Goal: Task Accomplishment & Management: Manage account settings

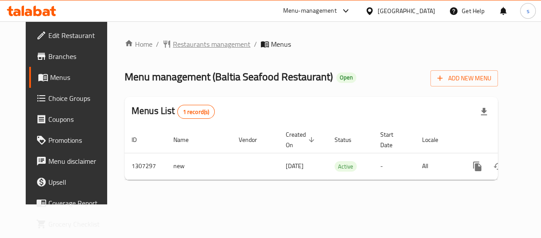
click at [211, 46] on span "Restaurants management" at bounding box center [212, 44] width 78 height 10
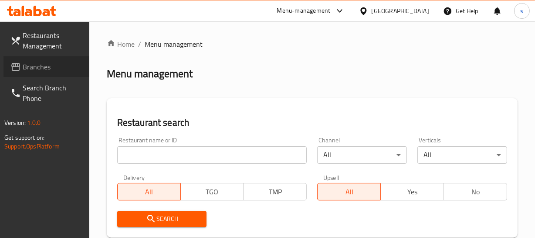
click at [58, 65] on span "Branches" at bounding box center [53, 66] width 60 height 10
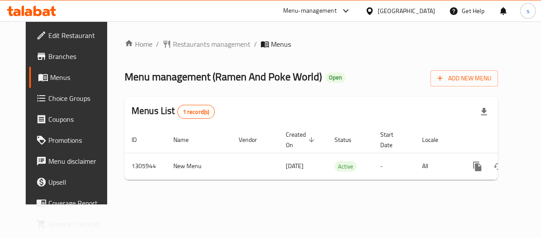
click at [392, 4] on div "[GEOGRAPHIC_DATA]" at bounding box center [400, 10] width 84 height 21
click at [424, 8] on div "[GEOGRAPHIC_DATA]" at bounding box center [407, 11] width 58 height 10
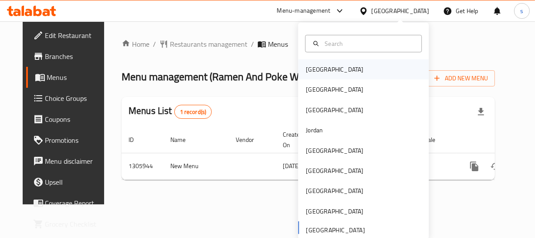
click at [347, 64] on div "Bahrain" at bounding box center [363, 69] width 131 height 20
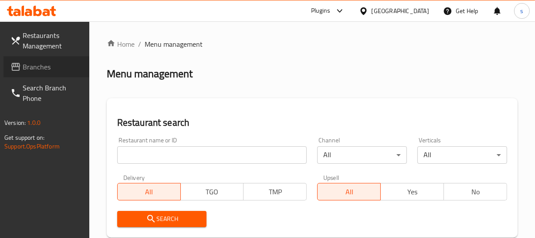
click at [40, 66] on span "Branches" at bounding box center [53, 66] width 60 height 10
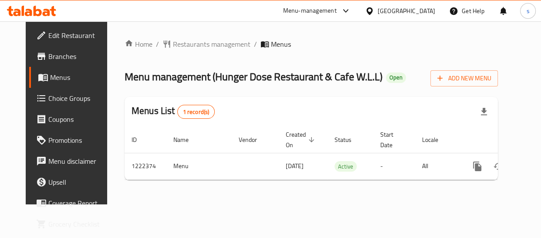
click at [417, 7] on div "Bahrain" at bounding box center [407, 11] width 58 height 10
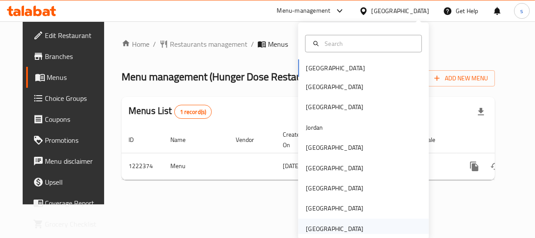
click at [336, 224] on div "[GEOGRAPHIC_DATA]" at bounding box center [335, 229] width 58 height 10
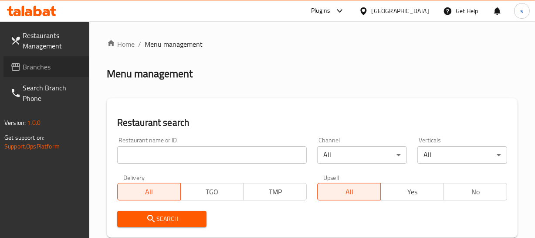
click at [26, 71] on span "Branches" at bounding box center [53, 66] width 60 height 10
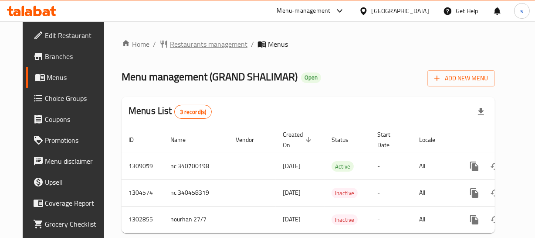
click at [211, 46] on span "Restaurants management" at bounding box center [209, 44] width 78 height 10
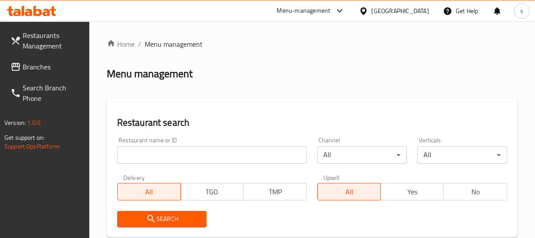
click at [43, 73] on link "Branches" at bounding box center [46, 66] width 86 height 21
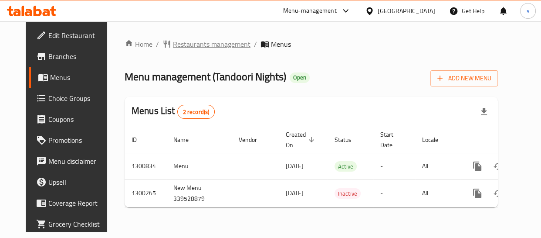
click at [191, 48] on span "Restaurants management" at bounding box center [212, 44] width 78 height 10
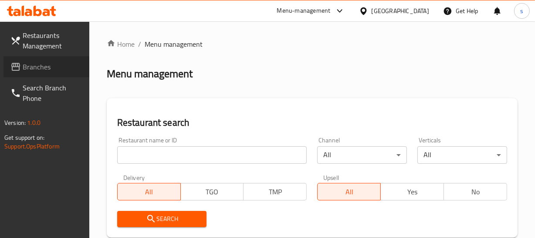
click at [59, 72] on link "Branches" at bounding box center [46, 66] width 86 height 21
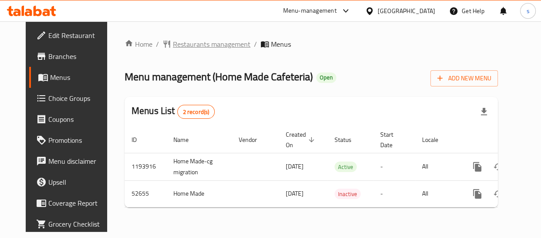
click at [190, 42] on span "Restaurants management" at bounding box center [212, 44] width 78 height 10
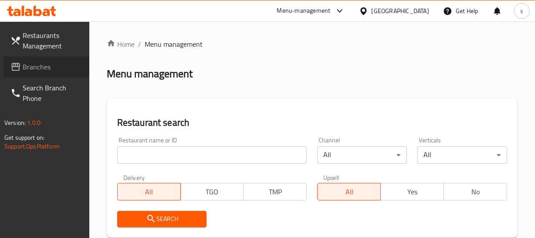
click at [33, 69] on span "Branches" at bounding box center [53, 66] width 60 height 10
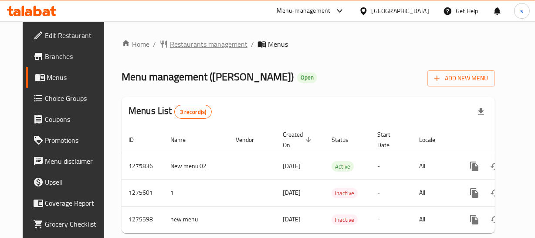
click at [227, 40] on span "Restaurants management" at bounding box center [209, 44] width 78 height 10
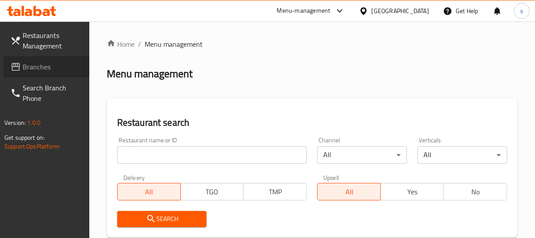
click at [53, 71] on span "Branches" at bounding box center [53, 66] width 60 height 10
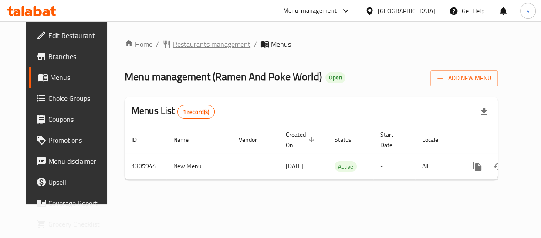
click at [188, 45] on span "Restaurants management" at bounding box center [212, 44] width 78 height 10
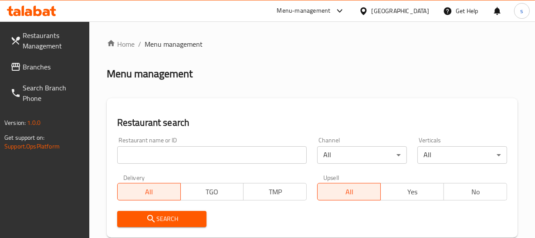
click at [41, 69] on span "Branches" at bounding box center [53, 66] width 60 height 10
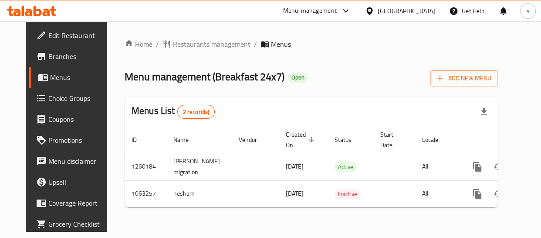
click at [59, 100] on span "Choice Groups" at bounding box center [78, 98] width 61 height 10
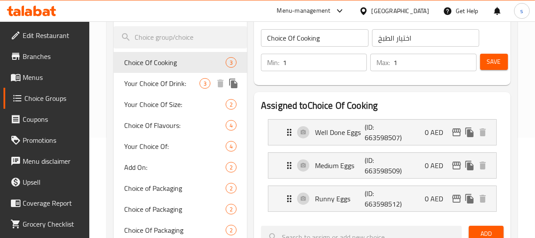
scroll to position [119, 0]
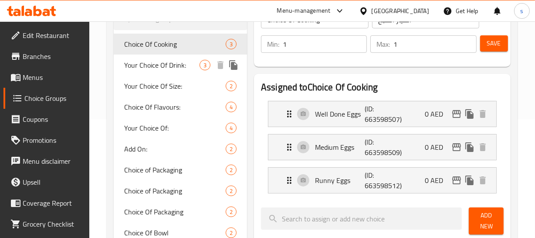
click at [166, 65] on span "Your Choice Of Drink:" at bounding box center [161, 65] width 75 height 10
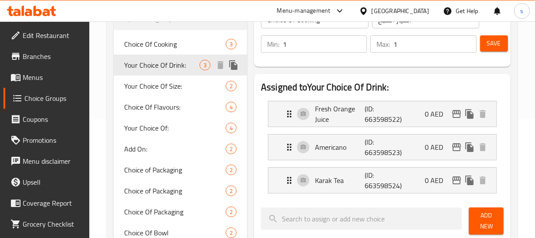
type input "Your Choice Of Drink:"
type input "إختيارك من المشروب:"
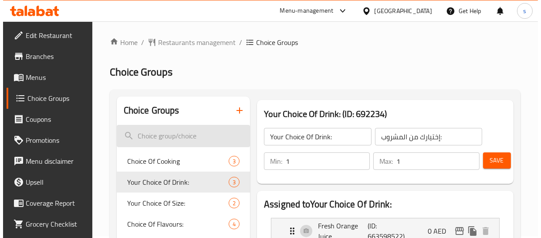
scroll to position [0, 0]
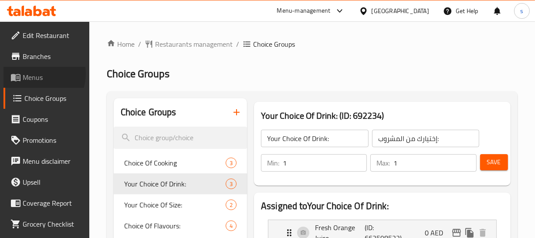
click at [37, 74] on span "Menus" at bounding box center [53, 77] width 60 height 10
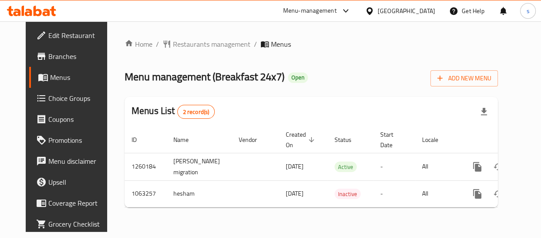
click at [48, 54] on span "Branches" at bounding box center [78, 56] width 61 height 10
click at [190, 49] on span "Restaurants management" at bounding box center [212, 44] width 78 height 10
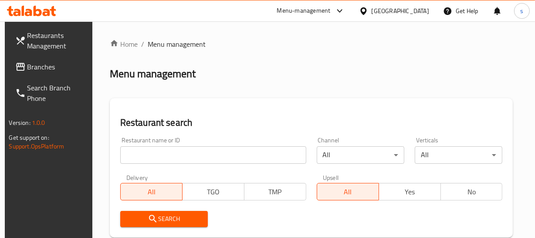
click at [39, 73] on link "Branches" at bounding box center [51, 66] width 86 height 21
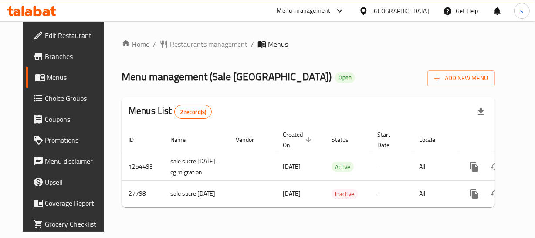
click at [414, 11] on div "Kuwait" at bounding box center [401, 11] width 58 height 10
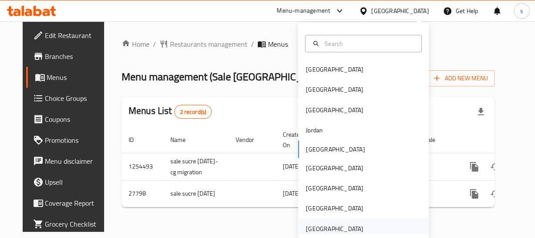
click at [328, 224] on div "[GEOGRAPHIC_DATA]" at bounding box center [335, 229] width 58 height 10
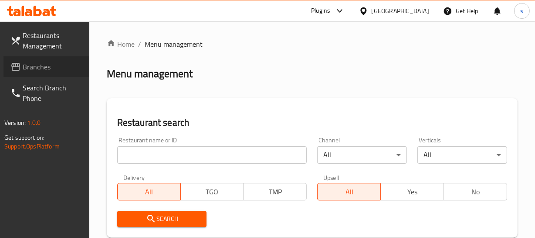
click at [46, 70] on span "Branches" at bounding box center [53, 66] width 60 height 10
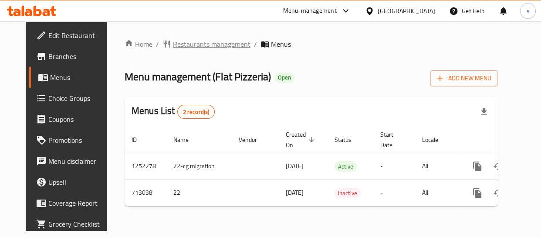
click at [208, 45] on span "Restaurants management" at bounding box center [212, 44] width 78 height 10
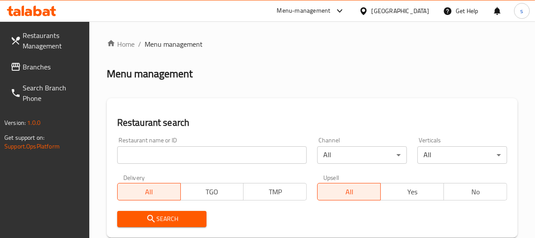
click at [60, 68] on span "Branches" at bounding box center [53, 66] width 60 height 10
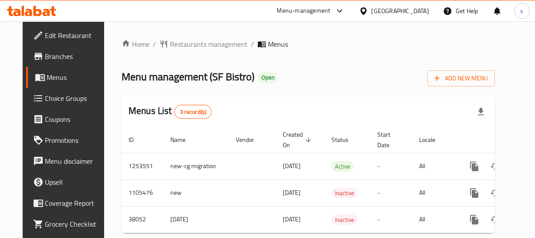
click at [372, 9] on div "[GEOGRAPHIC_DATA]" at bounding box center [401, 11] width 58 height 10
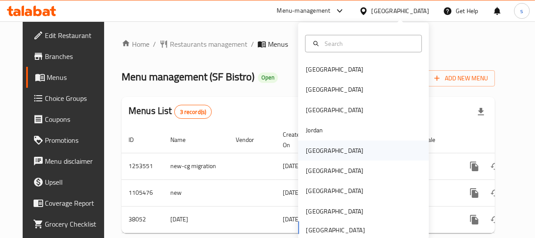
click at [327, 156] on div "Kuwait" at bounding box center [363, 150] width 131 height 20
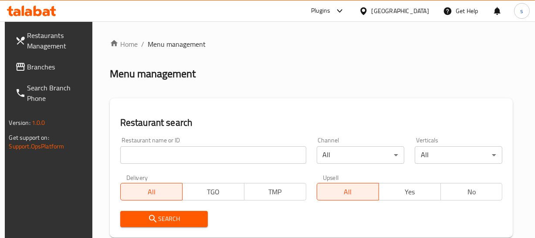
click at [35, 63] on span "Branches" at bounding box center [57, 66] width 60 height 10
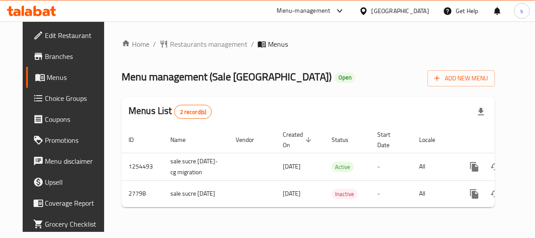
click at [368, 10] on icon at bounding box center [363, 11] width 9 height 9
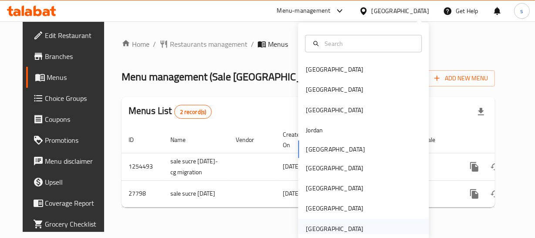
click at [321, 224] on div "[GEOGRAPHIC_DATA]" at bounding box center [335, 229] width 58 height 10
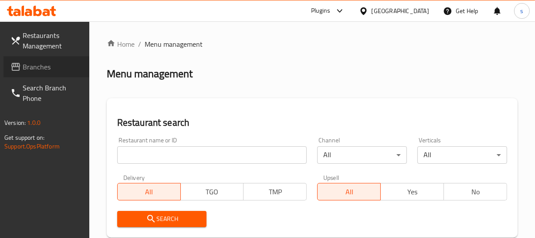
click at [44, 69] on span "Branches" at bounding box center [53, 66] width 60 height 10
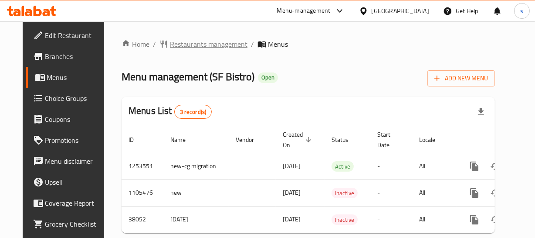
click at [196, 39] on span "Restaurants management" at bounding box center [209, 44] width 78 height 10
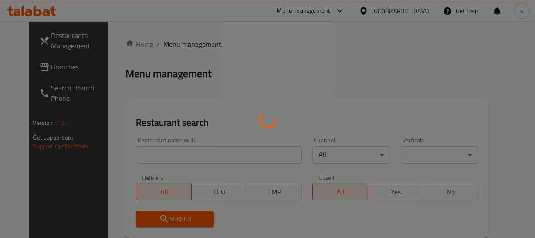
click at [196, 44] on div at bounding box center [267, 119] width 535 height 238
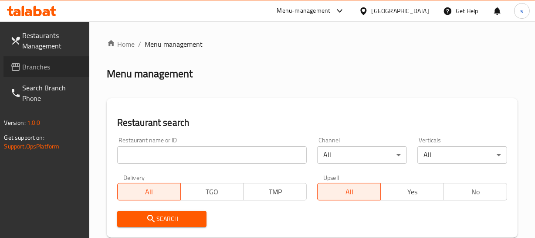
click at [55, 71] on span "Branches" at bounding box center [53, 66] width 60 height 10
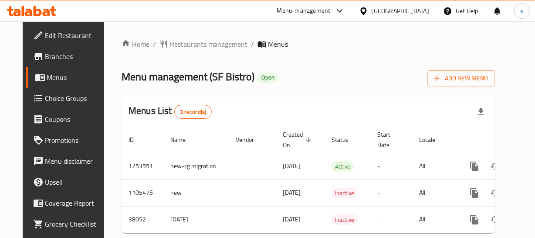
click at [387, 13] on div "[GEOGRAPHIC_DATA]" at bounding box center [401, 11] width 58 height 10
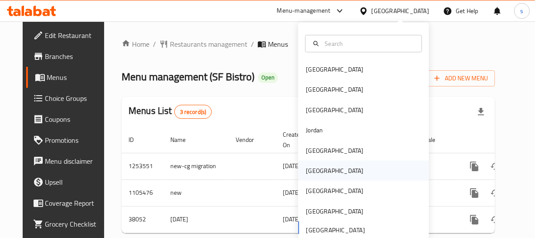
click at [334, 171] on div "[GEOGRAPHIC_DATA]" at bounding box center [363, 170] width 131 height 20
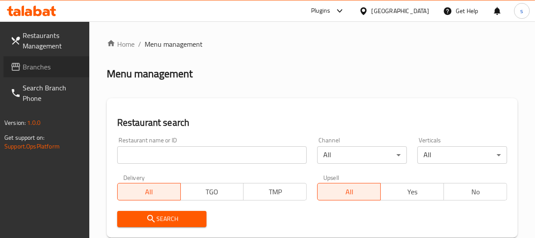
click at [29, 72] on span "Branches" at bounding box center [53, 66] width 60 height 10
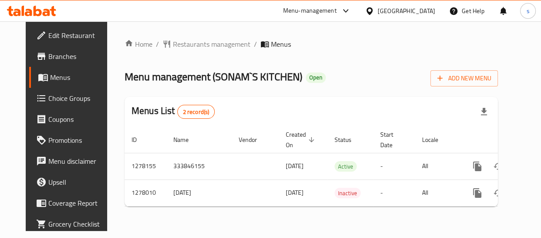
click at [418, 5] on div "[GEOGRAPHIC_DATA]" at bounding box center [400, 10] width 84 height 21
click at [419, 10] on div "[GEOGRAPHIC_DATA]" at bounding box center [407, 11] width 58 height 10
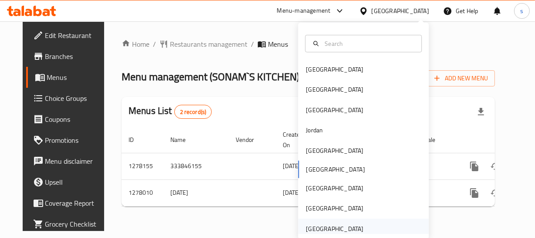
click at [322, 231] on div "[GEOGRAPHIC_DATA]" at bounding box center [335, 229] width 58 height 10
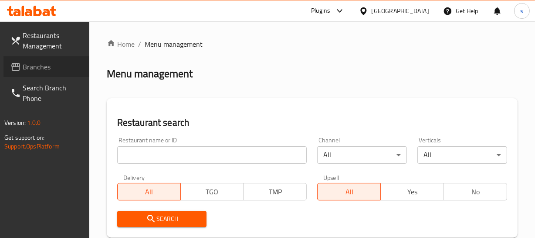
click at [36, 65] on span "Branches" at bounding box center [53, 66] width 60 height 10
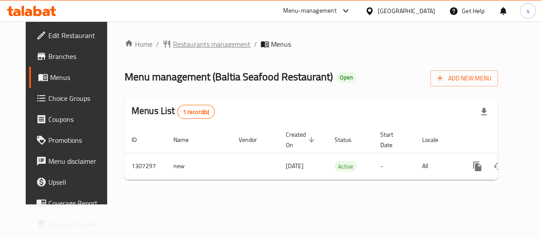
click at [211, 49] on span "Restaurants management" at bounding box center [212, 44] width 78 height 10
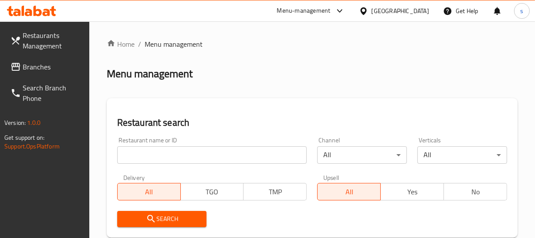
click at [54, 71] on span "Branches" at bounding box center [53, 66] width 60 height 10
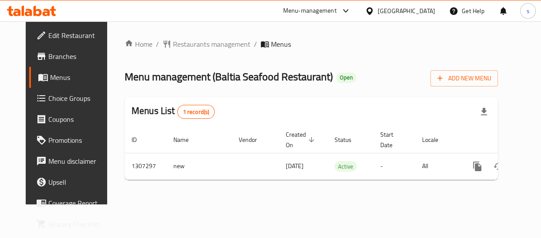
click at [396, 9] on div "[GEOGRAPHIC_DATA]" at bounding box center [407, 11] width 58 height 10
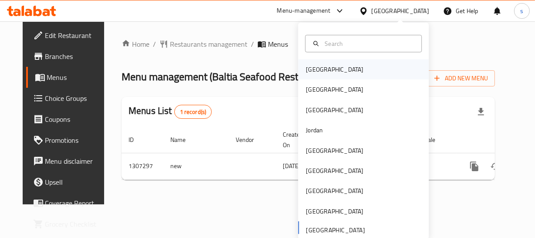
click at [344, 67] on div "Bahrain" at bounding box center [363, 69] width 131 height 20
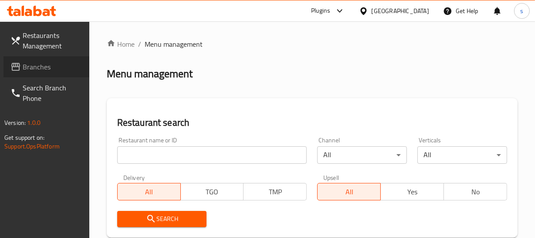
click at [47, 67] on span "Branches" at bounding box center [53, 66] width 60 height 10
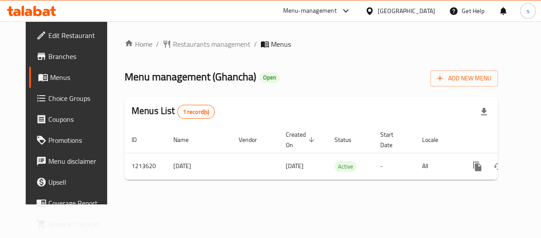
click at [418, 4] on div "[GEOGRAPHIC_DATA]" at bounding box center [400, 10] width 84 height 21
click at [418, 8] on div "Bahrain" at bounding box center [407, 11] width 58 height 10
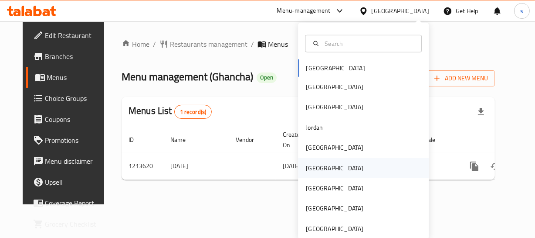
click at [317, 169] on div "Oman" at bounding box center [334, 167] width 71 height 20
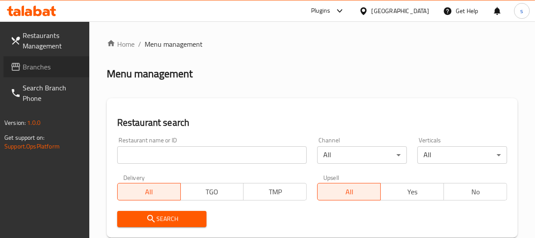
click at [43, 70] on span "Branches" at bounding box center [53, 66] width 60 height 10
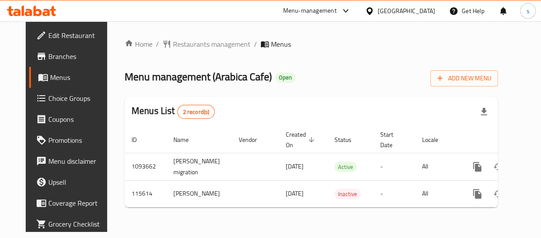
click at [374, 12] on icon at bounding box center [369, 11] width 9 height 9
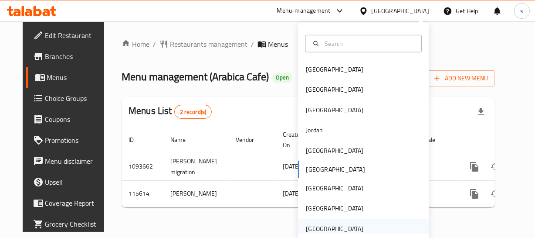
click at [312, 225] on div "[GEOGRAPHIC_DATA]" at bounding box center [335, 229] width 58 height 10
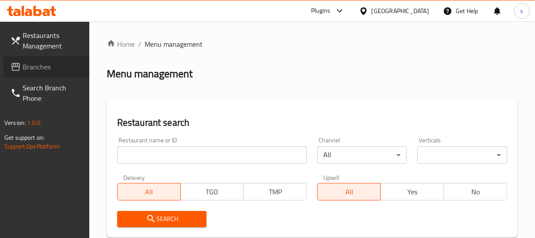
click at [58, 68] on span "Branches" at bounding box center [53, 66] width 60 height 10
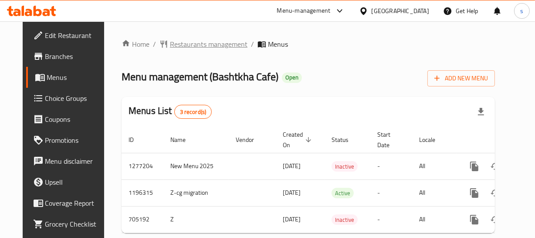
click at [191, 44] on span "Restaurants management" at bounding box center [209, 44] width 78 height 10
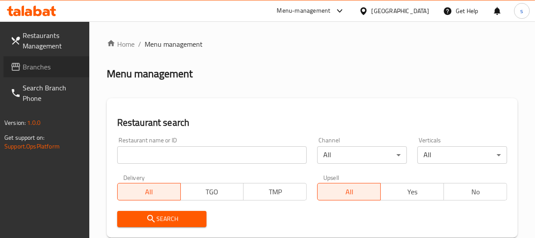
click at [59, 74] on link "Branches" at bounding box center [46, 66] width 86 height 21
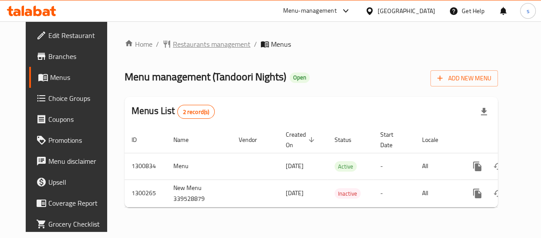
click at [186, 43] on span "Restaurants management" at bounding box center [212, 44] width 78 height 10
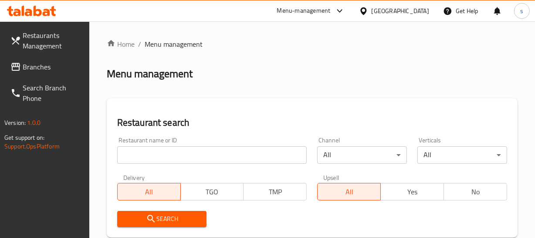
click at [49, 66] on span "Branches" at bounding box center [53, 66] width 60 height 10
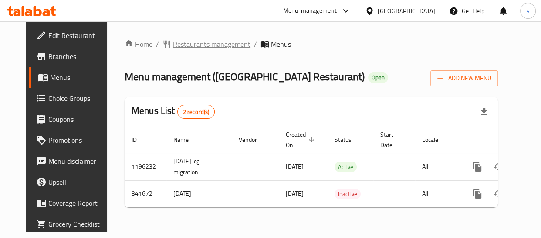
click at [194, 47] on span "Restaurants management" at bounding box center [212, 44] width 78 height 10
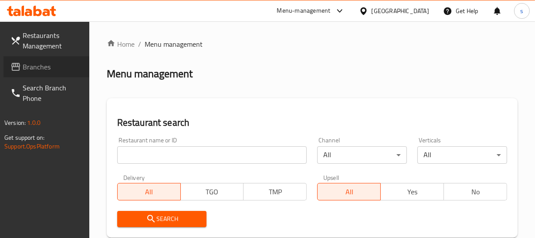
click at [48, 70] on span "Branches" at bounding box center [53, 66] width 60 height 10
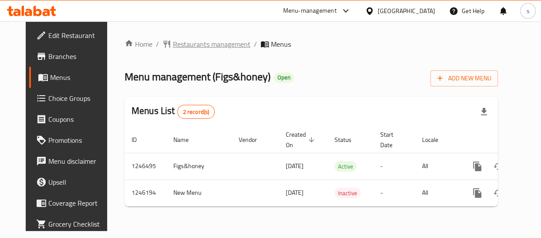
click at [173, 46] on span "Restaurants management" at bounding box center [212, 44] width 78 height 10
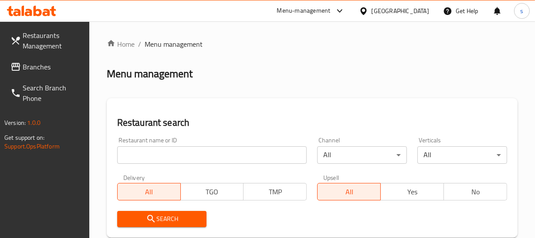
click at [43, 68] on span "Branches" at bounding box center [53, 66] width 60 height 10
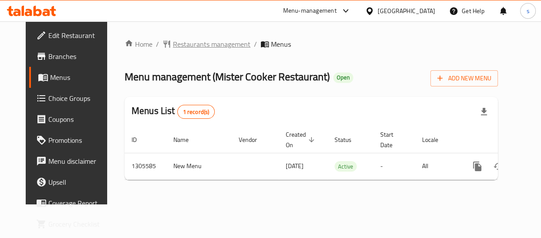
click at [205, 45] on span "Restaurants management" at bounding box center [212, 44] width 78 height 10
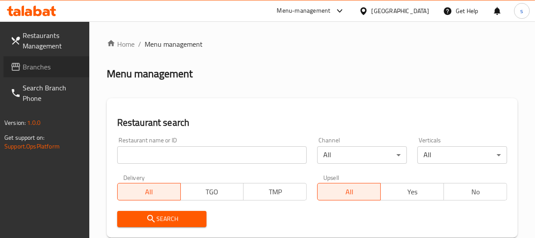
click at [50, 68] on span "Branches" at bounding box center [53, 66] width 60 height 10
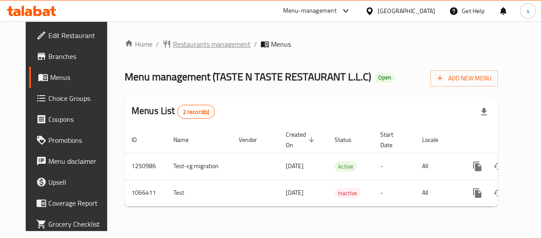
click at [207, 46] on span "Restaurants management" at bounding box center [212, 44] width 78 height 10
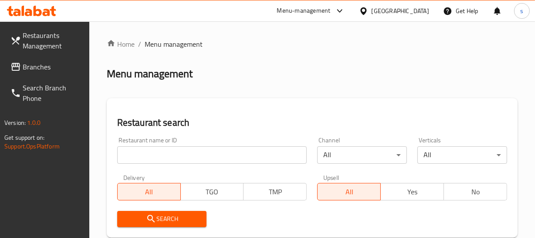
click at [42, 72] on span "Branches" at bounding box center [53, 66] width 60 height 10
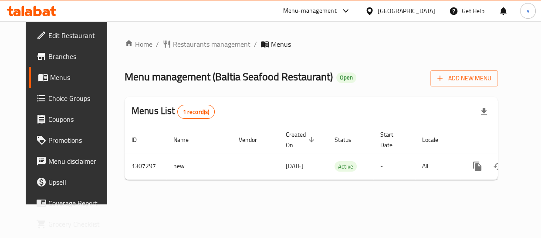
click at [48, 100] on span "Choice Groups" at bounding box center [78, 98] width 61 height 10
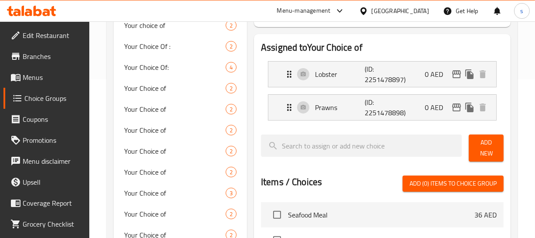
scroll to position [119, 0]
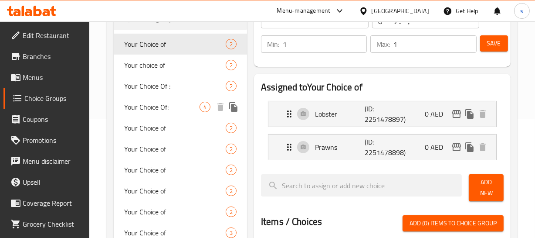
click at [198, 110] on span "Your Choice Of:" at bounding box center [161, 107] width 75 height 10
type input "Your Choice Of:"
type input "اختيارك من:"
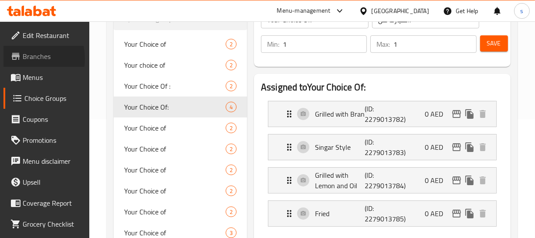
click at [27, 58] on span "Branches" at bounding box center [53, 56] width 60 height 10
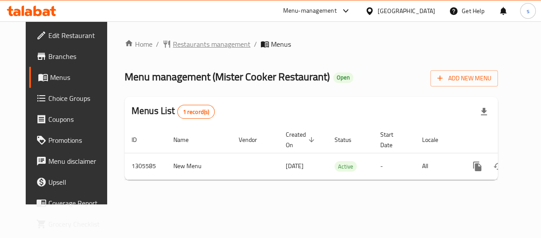
click at [199, 41] on span "Restaurants management" at bounding box center [212, 44] width 78 height 10
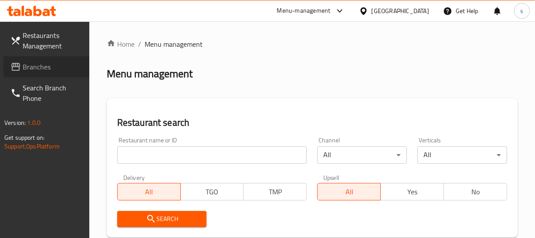
click at [35, 72] on span "Branches" at bounding box center [53, 66] width 60 height 10
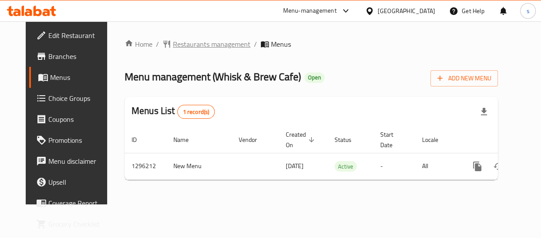
click at [176, 42] on span "Restaurants management" at bounding box center [212, 44] width 78 height 10
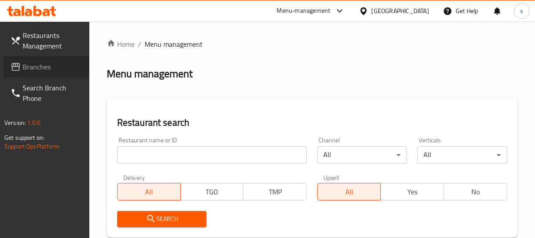
click at [46, 66] on span "Branches" at bounding box center [53, 66] width 60 height 10
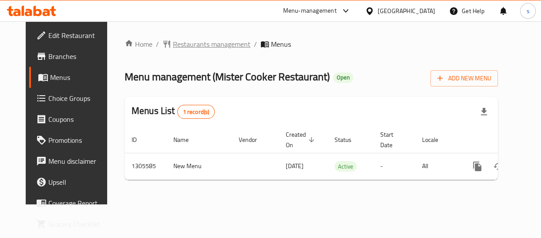
click at [207, 42] on span "Restaurants management" at bounding box center [212, 44] width 78 height 10
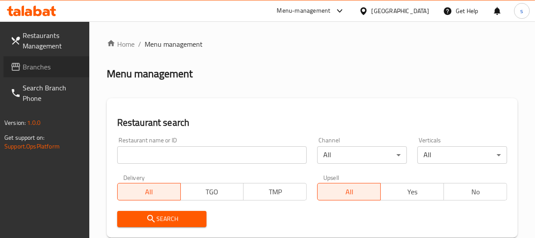
click at [36, 72] on span "Branches" at bounding box center [53, 66] width 60 height 10
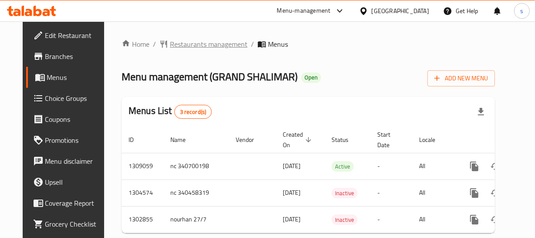
click at [213, 48] on span "Restaurants management" at bounding box center [209, 44] width 78 height 10
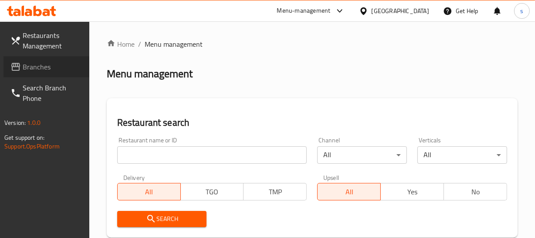
click at [32, 70] on span "Branches" at bounding box center [53, 66] width 60 height 10
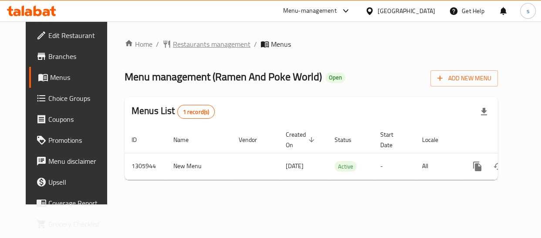
click at [202, 42] on span "Restaurants management" at bounding box center [212, 44] width 78 height 10
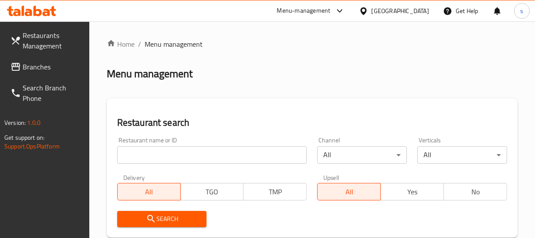
click at [54, 67] on span "Branches" at bounding box center [53, 66] width 60 height 10
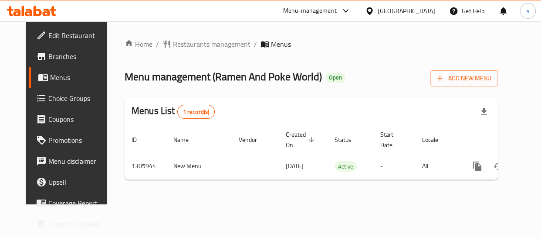
click at [377, 14] on div at bounding box center [371, 11] width 13 height 10
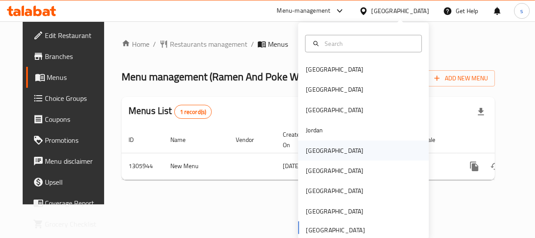
click at [327, 156] on div "[GEOGRAPHIC_DATA]" at bounding box center [363, 150] width 131 height 20
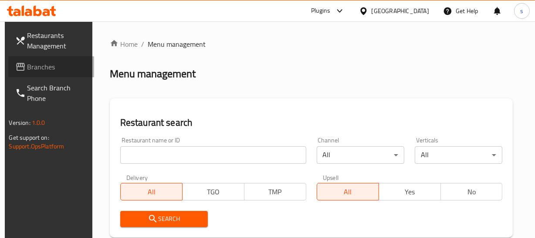
click at [38, 72] on span "Branches" at bounding box center [57, 66] width 60 height 10
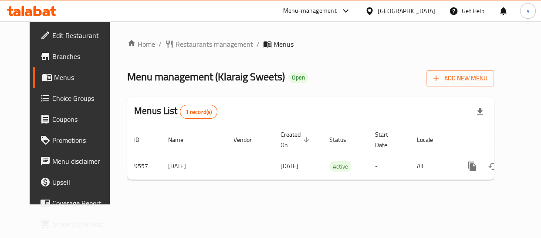
click at [418, 7] on div "Kuwait" at bounding box center [407, 11] width 58 height 10
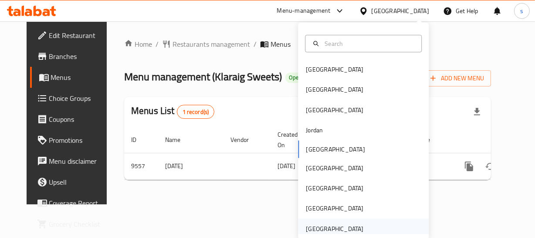
click at [325, 224] on div "[GEOGRAPHIC_DATA]" at bounding box center [335, 229] width 58 height 10
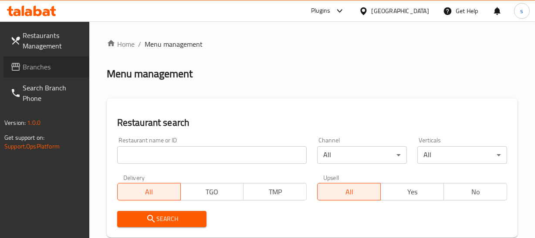
click at [23, 70] on span "Branches" at bounding box center [53, 66] width 60 height 10
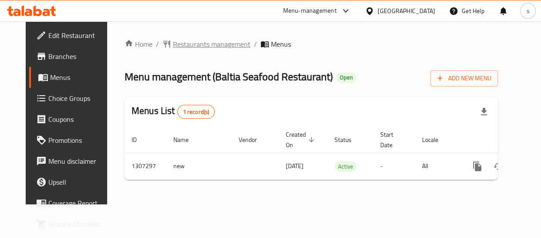
click at [192, 43] on span "Restaurants management" at bounding box center [212, 44] width 78 height 10
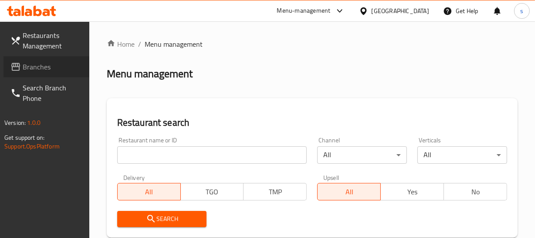
click at [50, 66] on span "Branches" at bounding box center [53, 66] width 60 height 10
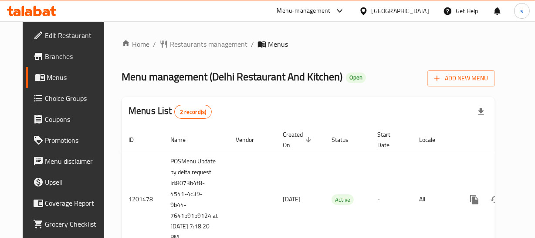
click at [209, 50] on div "Home / Restaurants management / Menus Menu management ( Delhi Restaurant And Ki…" at bounding box center [308, 159] width 373 height 241
click at [206, 46] on span "Restaurants management" at bounding box center [209, 44] width 78 height 10
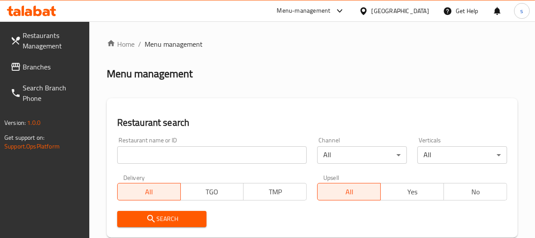
click at [42, 72] on span "Branches" at bounding box center [53, 66] width 60 height 10
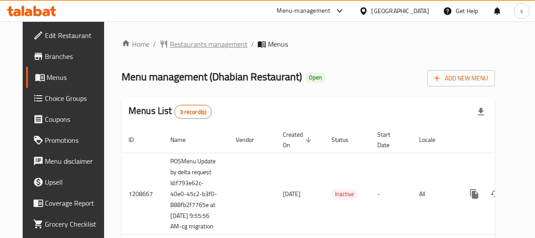
click at [201, 39] on span "Restaurants management" at bounding box center [209, 44] width 78 height 10
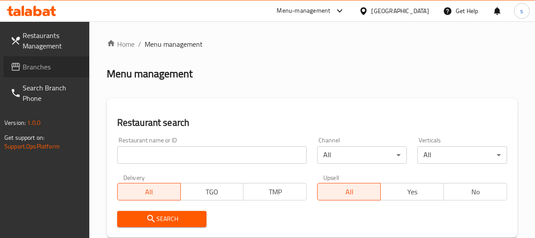
click at [65, 71] on span "Branches" at bounding box center [53, 66] width 60 height 10
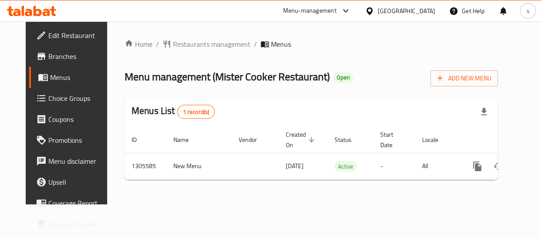
click at [418, 7] on div "[GEOGRAPHIC_DATA]" at bounding box center [407, 11] width 58 height 10
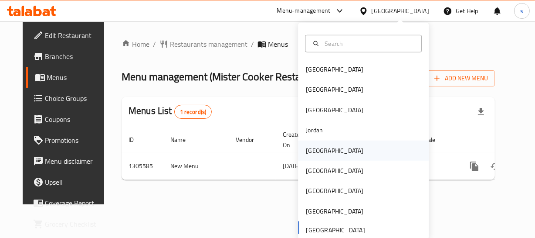
click at [324, 149] on div "[GEOGRAPHIC_DATA]" at bounding box center [334, 150] width 71 height 20
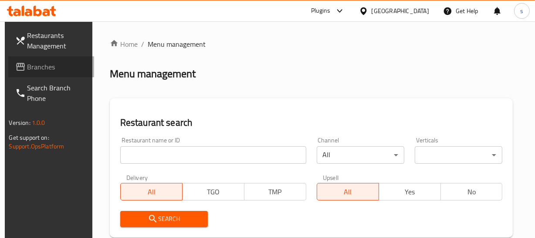
click at [38, 69] on span "Branches" at bounding box center [57, 66] width 60 height 10
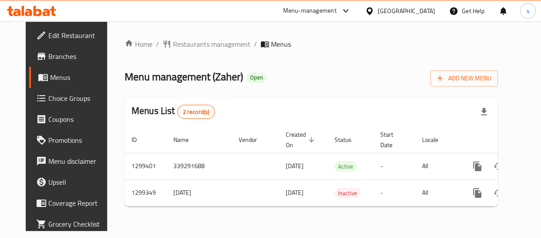
click at [57, 95] on span "Choice Groups" at bounding box center [78, 98] width 61 height 10
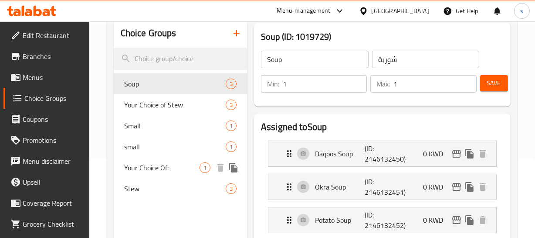
scroll to position [119, 0]
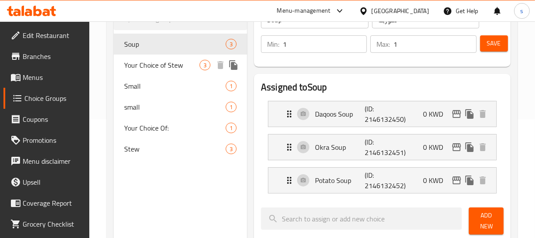
click at [159, 66] on span "Your Choice of Stew" at bounding box center [161, 65] width 75 height 10
type input "Your Choice of Stew"
type input "اختيارك من ستيو"
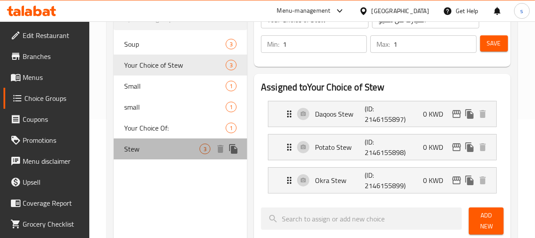
click at [163, 144] on span "Stew" at bounding box center [161, 148] width 75 height 10
type input "Stew"
type input "مرق"
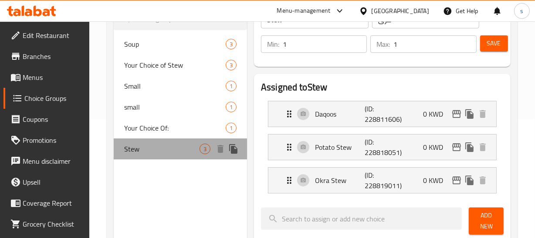
click at [166, 147] on span "Stew" at bounding box center [161, 148] width 75 height 10
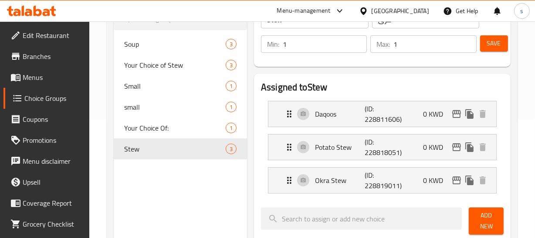
click at [368, 12] on icon at bounding box center [363, 11] width 9 height 9
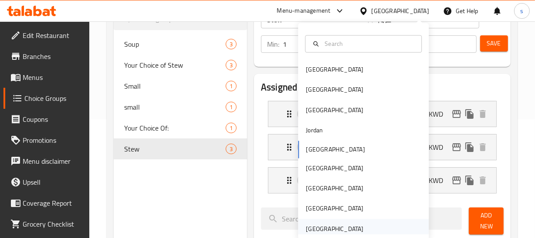
click at [325, 224] on div "[GEOGRAPHIC_DATA]" at bounding box center [335, 229] width 58 height 10
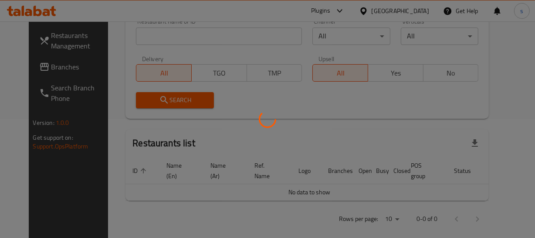
click at [32, 68] on div at bounding box center [267, 119] width 535 height 238
click at [31, 69] on div at bounding box center [267, 119] width 535 height 238
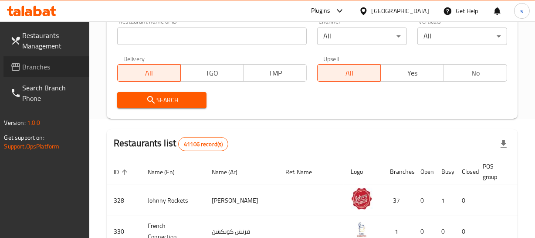
click at [31, 69] on span "Branches" at bounding box center [53, 66] width 60 height 10
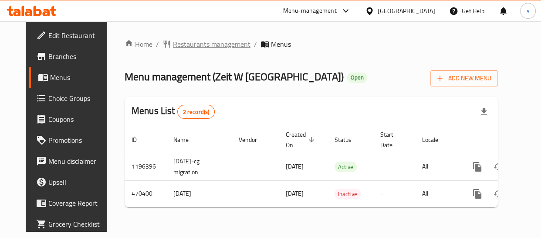
click at [205, 39] on span "Restaurants management" at bounding box center [212, 44] width 78 height 10
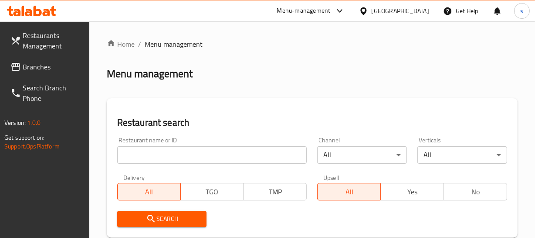
click at [61, 67] on span "Branches" at bounding box center [53, 66] width 60 height 10
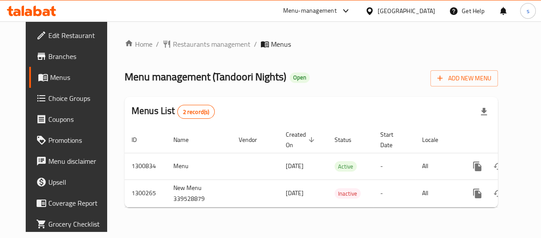
click at [389, 11] on div "[GEOGRAPHIC_DATA]" at bounding box center [407, 11] width 58 height 10
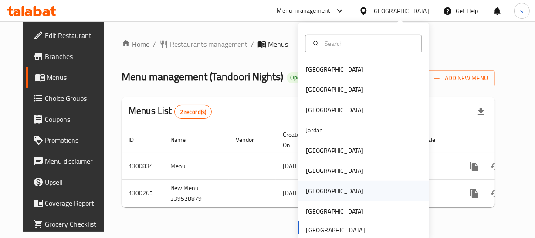
click at [307, 193] on div "[GEOGRAPHIC_DATA]" at bounding box center [335, 191] width 58 height 10
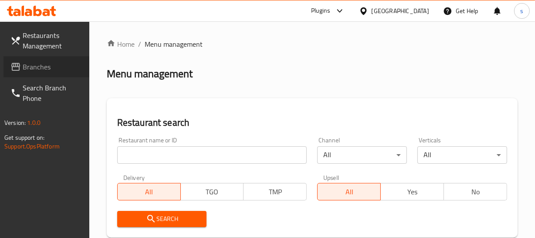
click at [51, 72] on link "Branches" at bounding box center [46, 66] width 86 height 21
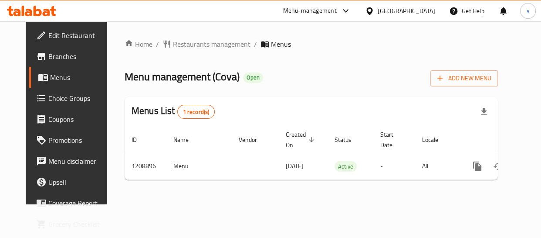
click at [405, 11] on div "[GEOGRAPHIC_DATA]" at bounding box center [400, 10] width 84 height 21
click at [373, 9] on icon at bounding box center [369, 10] width 6 height 7
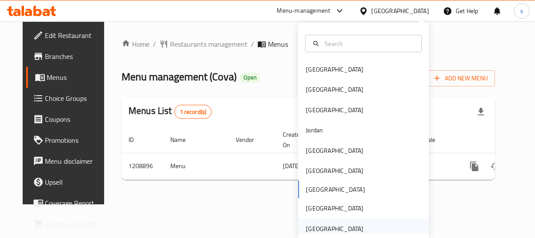
click at [345, 226] on div "[GEOGRAPHIC_DATA]" at bounding box center [335, 229] width 58 height 10
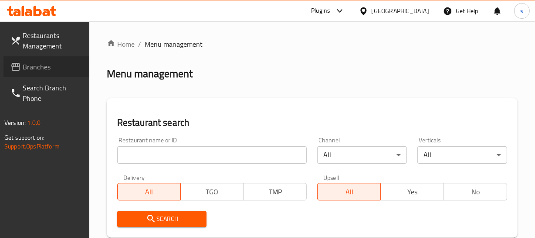
click at [48, 71] on span "Branches" at bounding box center [53, 66] width 60 height 10
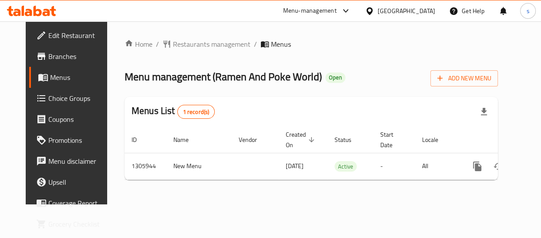
click at [401, 10] on div "[GEOGRAPHIC_DATA]" at bounding box center [407, 11] width 58 height 10
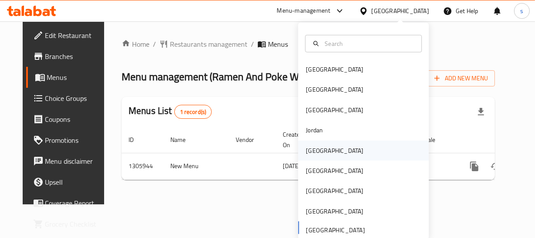
click at [321, 151] on div "[GEOGRAPHIC_DATA]" at bounding box center [334, 150] width 71 height 20
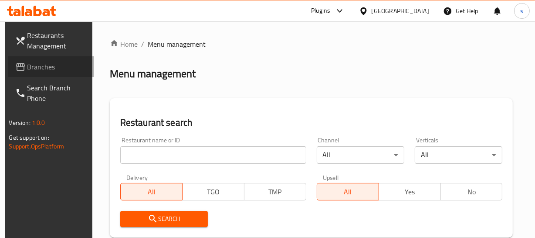
click at [59, 68] on span "Branches" at bounding box center [57, 66] width 60 height 10
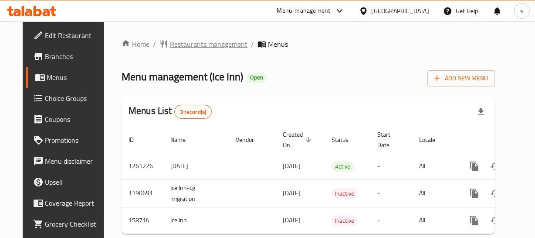
click at [223, 47] on span "Restaurants management" at bounding box center [209, 44] width 78 height 10
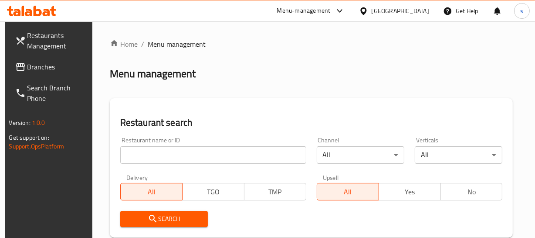
click at [44, 66] on span "Branches" at bounding box center [57, 66] width 60 height 10
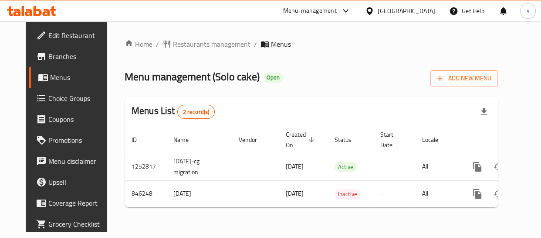
click at [423, 12] on div "[GEOGRAPHIC_DATA]" at bounding box center [407, 11] width 58 height 10
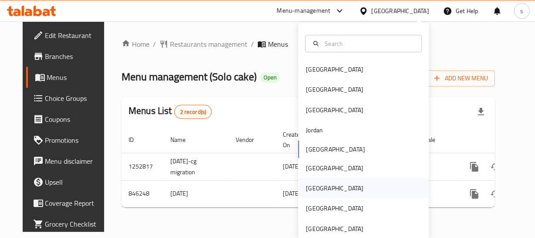
click at [322, 182] on div "[GEOGRAPHIC_DATA]" at bounding box center [363, 188] width 131 height 20
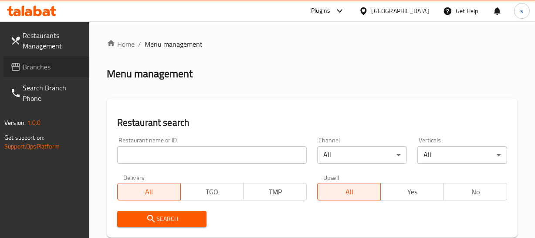
click at [32, 74] on link "Branches" at bounding box center [46, 66] width 86 height 21
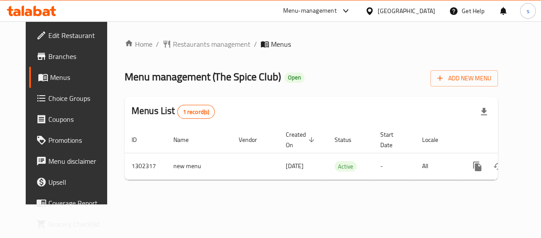
click at [374, 9] on icon at bounding box center [369, 11] width 9 height 9
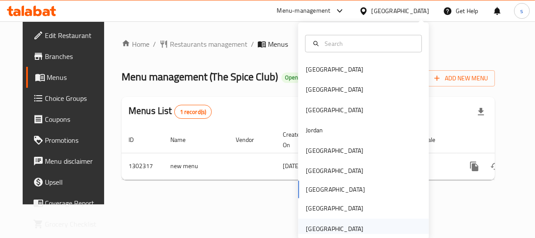
click at [322, 224] on div "[GEOGRAPHIC_DATA]" at bounding box center [335, 229] width 58 height 10
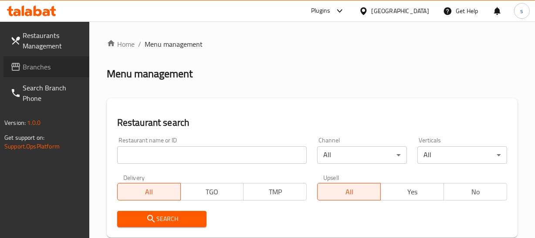
click at [39, 69] on span "Branches" at bounding box center [53, 66] width 60 height 10
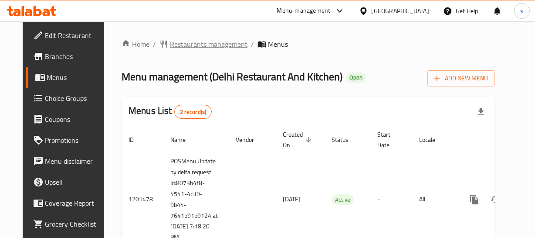
click at [217, 43] on span "Restaurants management" at bounding box center [209, 44] width 78 height 10
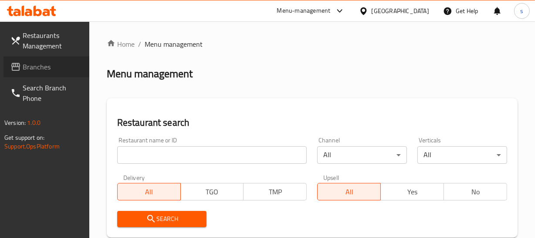
click at [31, 68] on span "Branches" at bounding box center [53, 66] width 60 height 10
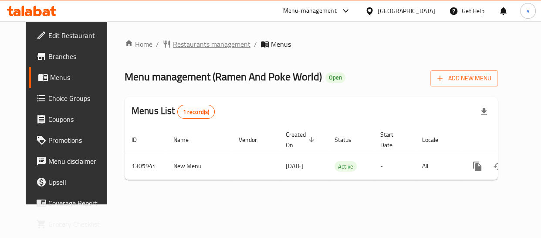
click at [207, 45] on span "Restaurants management" at bounding box center [212, 44] width 78 height 10
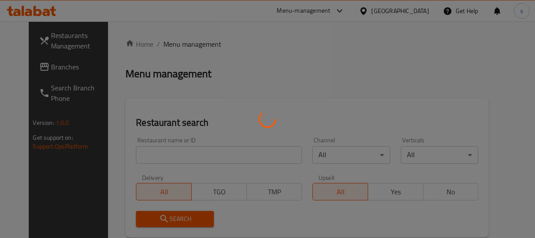
click at [30, 68] on div at bounding box center [267, 119] width 535 height 238
click at [53, 71] on div at bounding box center [267, 119] width 535 height 238
click at [47, 67] on div at bounding box center [267, 119] width 535 height 238
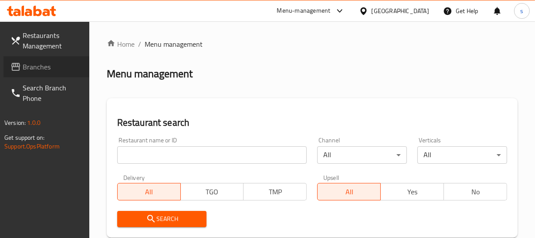
click at [47, 67] on span "Branches" at bounding box center [53, 66] width 60 height 10
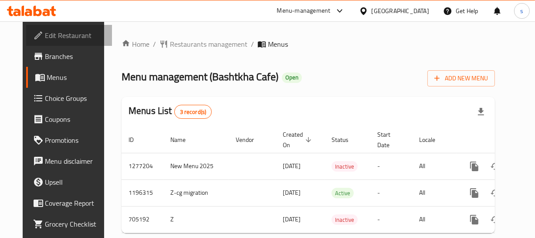
click at [48, 35] on span "Edit Restaurant" at bounding box center [75, 35] width 60 height 10
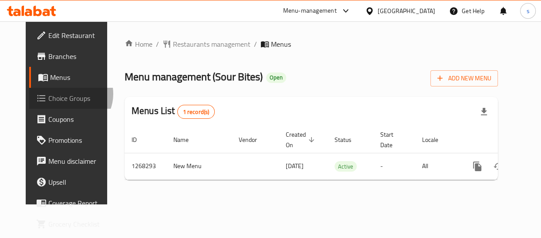
click at [48, 94] on span "Choice Groups" at bounding box center [78, 98] width 61 height 10
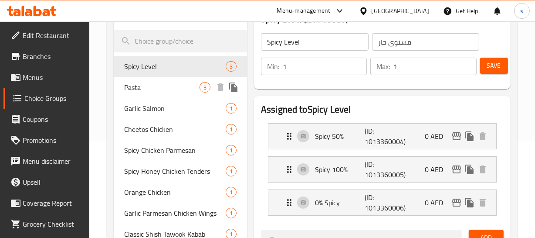
scroll to position [61, 0]
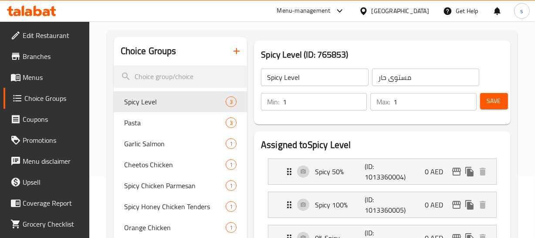
click at [383, 7] on div "[GEOGRAPHIC_DATA]" at bounding box center [401, 11] width 58 height 10
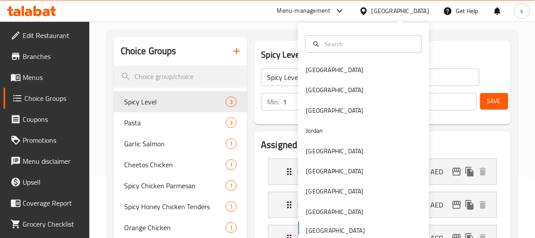
click at [315, 227] on div "Bahrain Egypt Iraq Jordan Kuwait Oman Qatar Saudi Arabia United Arab Emirates" at bounding box center [363, 149] width 131 height 179
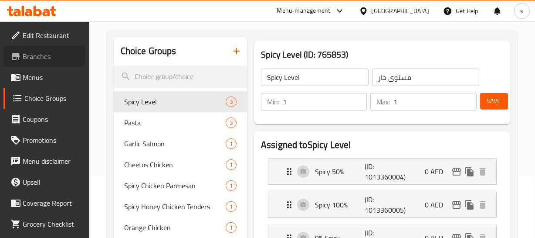
click at [42, 54] on span "Branches" at bounding box center [53, 56] width 60 height 10
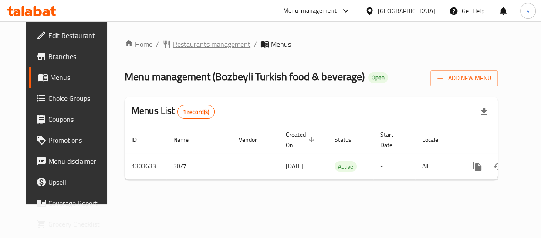
click at [203, 46] on span "Restaurants management" at bounding box center [212, 44] width 78 height 10
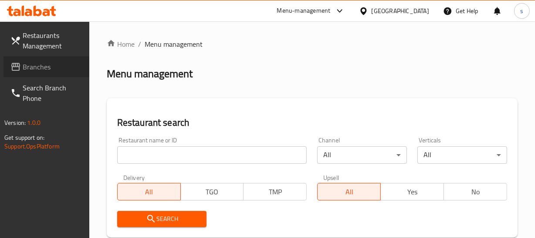
click at [35, 66] on span "Branches" at bounding box center [53, 66] width 60 height 10
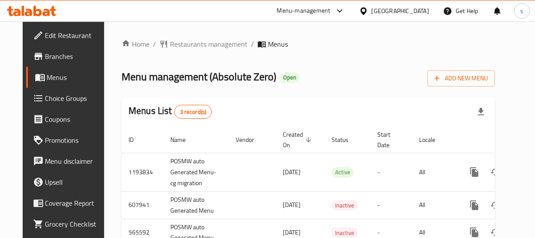
click at [394, 8] on div "[GEOGRAPHIC_DATA]" at bounding box center [401, 11] width 58 height 10
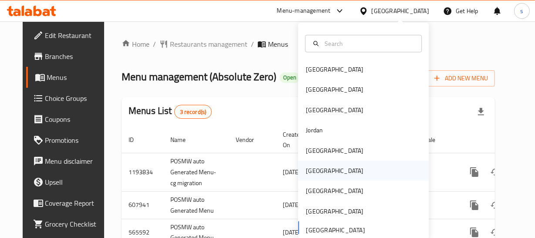
click at [322, 173] on div "[GEOGRAPHIC_DATA]" at bounding box center [334, 170] width 71 height 20
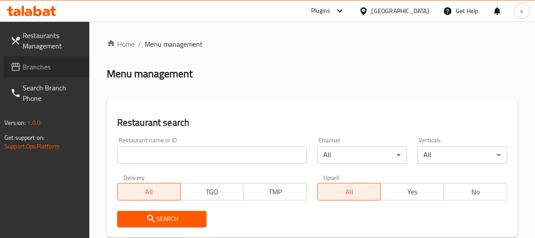
click at [32, 67] on span "Branches" at bounding box center [53, 66] width 60 height 10
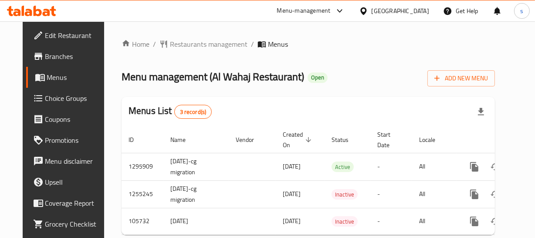
click at [372, 8] on div at bounding box center [365, 11] width 13 height 10
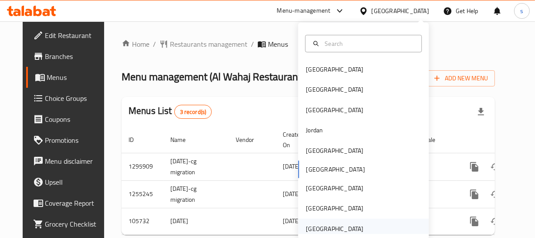
click at [339, 226] on div "[GEOGRAPHIC_DATA]" at bounding box center [335, 229] width 58 height 10
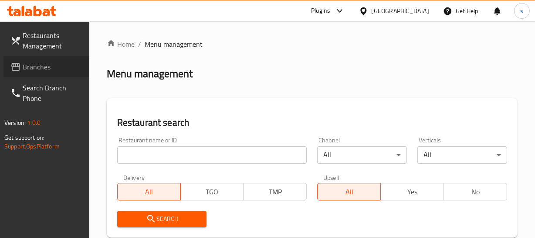
click at [45, 69] on span "Branches" at bounding box center [53, 66] width 60 height 10
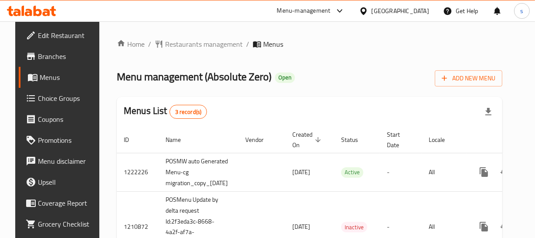
click at [419, 13] on div "[GEOGRAPHIC_DATA]" at bounding box center [401, 11] width 58 height 10
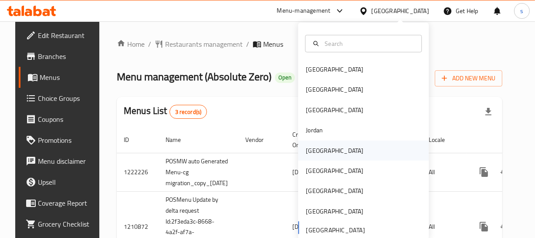
click at [356, 152] on div "[GEOGRAPHIC_DATA]" at bounding box center [363, 150] width 131 height 20
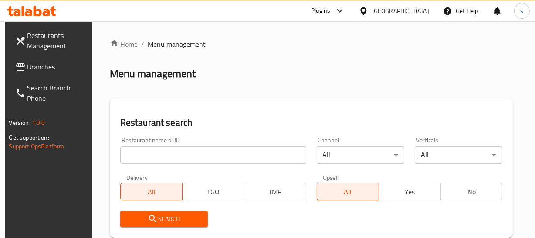
click at [50, 71] on span "Branches" at bounding box center [57, 66] width 60 height 10
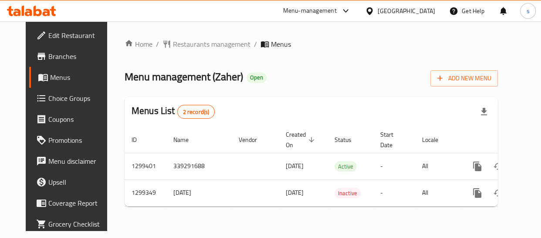
click at [378, 9] on div at bounding box center [371, 11] width 13 height 10
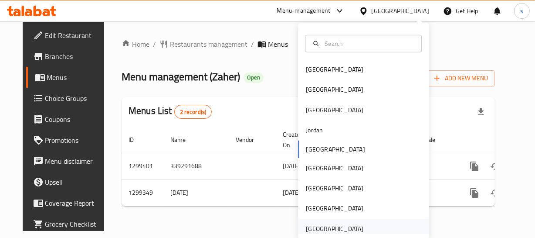
click at [324, 226] on div "[GEOGRAPHIC_DATA]" at bounding box center [335, 229] width 58 height 10
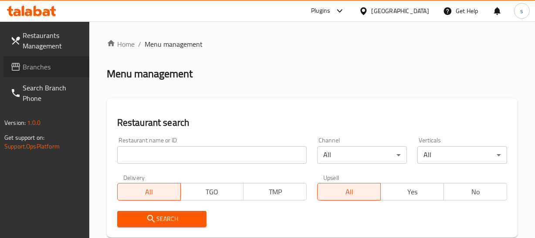
click at [49, 67] on span "Branches" at bounding box center [53, 66] width 60 height 10
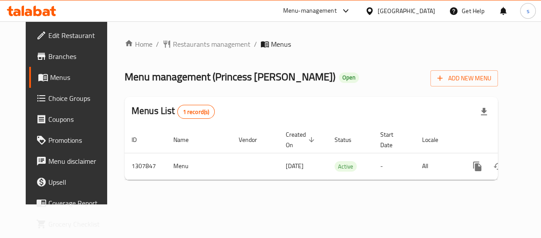
click at [387, 13] on div "[GEOGRAPHIC_DATA]" at bounding box center [407, 11] width 58 height 10
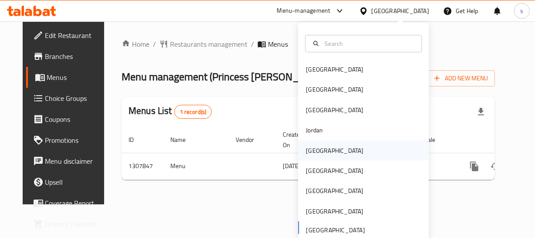
click at [373, 151] on div "[GEOGRAPHIC_DATA]" at bounding box center [363, 150] width 131 height 20
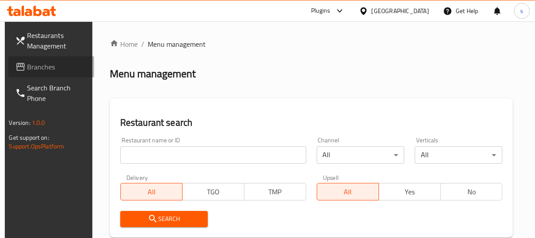
click at [35, 65] on span "Branches" at bounding box center [57, 66] width 60 height 10
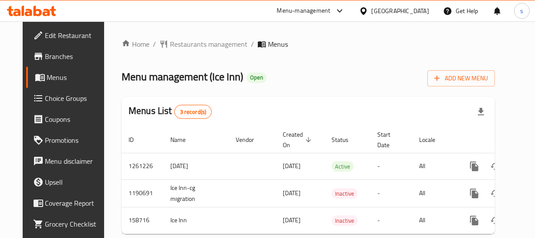
click at [425, 9] on div "[GEOGRAPHIC_DATA]" at bounding box center [401, 11] width 58 height 10
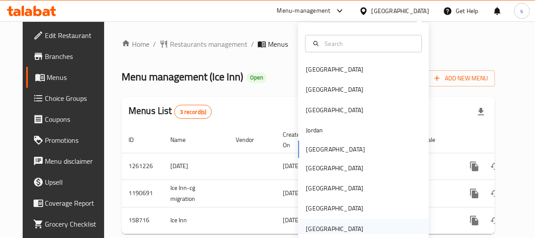
click at [379, 220] on div "[GEOGRAPHIC_DATA]" at bounding box center [363, 228] width 131 height 20
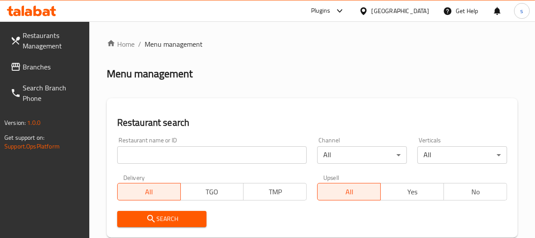
click at [21, 63] on span at bounding box center [16, 66] width 12 height 10
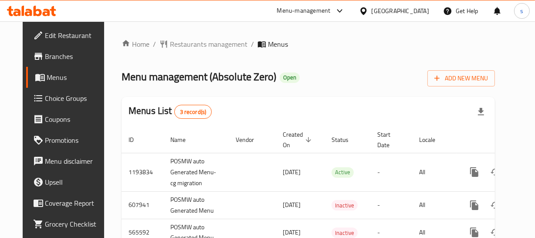
click at [382, 9] on div "[GEOGRAPHIC_DATA]" at bounding box center [401, 11] width 58 height 10
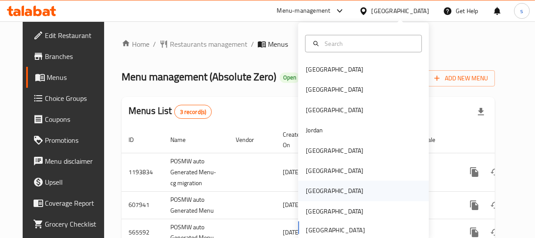
click at [306, 191] on div "[GEOGRAPHIC_DATA]" at bounding box center [335, 191] width 58 height 10
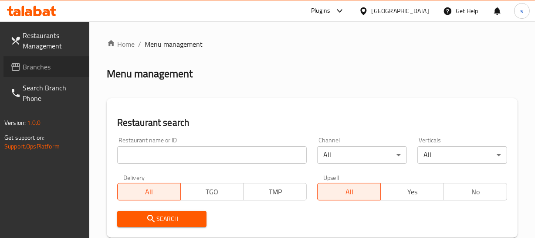
click at [44, 65] on span "Branches" at bounding box center [53, 66] width 60 height 10
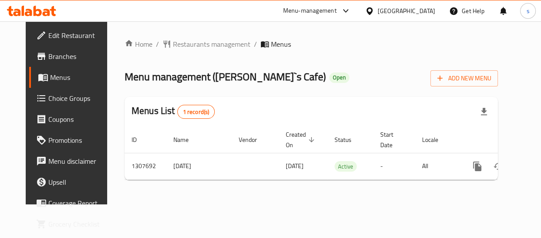
click at [420, 12] on div "[GEOGRAPHIC_DATA]" at bounding box center [407, 11] width 58 height 10
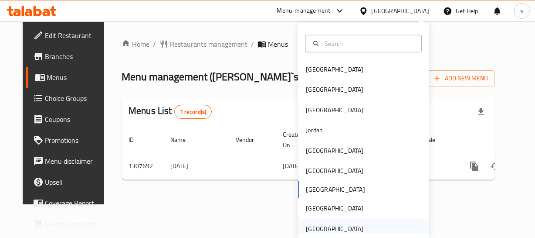
click at [336, 231] on div "United Arab Emirates" at bounding box center [335, 229] width 58 height 10
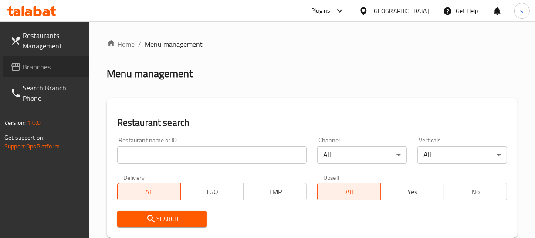
click at [34, 68] on span "Branches" at bounding box center [53, 66] width 60 height 10
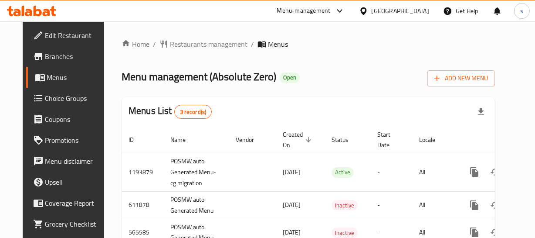
click at [397, 8] on div "[GEOGRAPHIC_DATA]" at bounding box center [401, 11] width 58 height 10
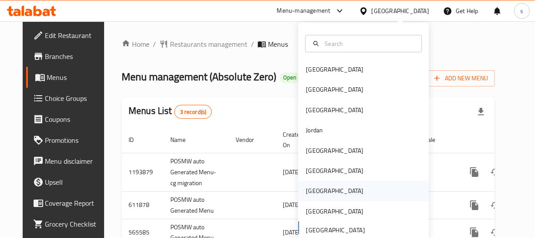
click at [307, 193] on div "[GEOGRAPHIC_DATA]" at bounding box center [335, 191] width 58 height 10
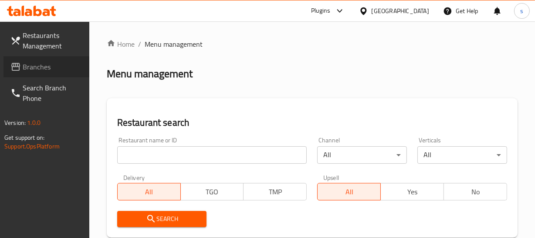
click at [58, 64] on span "Branches" at bounding box center [53, 66] width 60 height 10
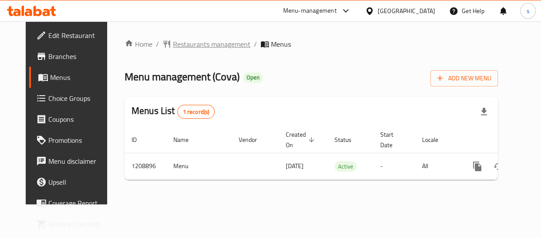
click at [213, 47] on span "Restaurants management" at bounding box center [212, 44] width 78 height 10
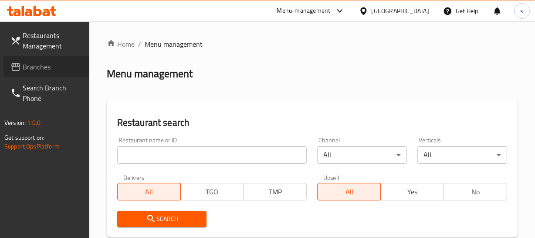
click at [35, 67] on span "Branches" at bounding box center [53, 66] width 60 height 10
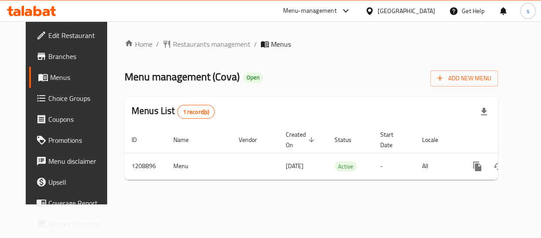
click at [422, 8] on div "[GEOGRAPHIC_DATA]" at bounding box center [407, 11] width 58 height 10
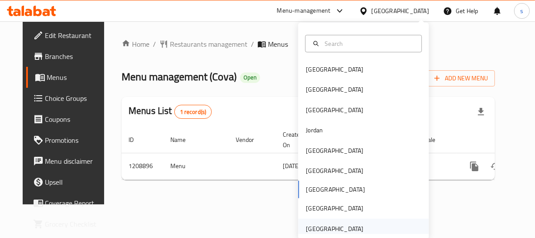
click at [356, 228] on div "[GEOGRAPHIC_DATA]" at bounding box center [334, 228] width 71 height 20
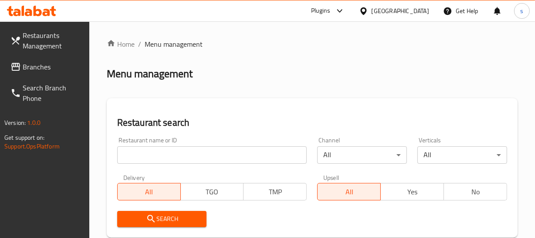
click at [59, 68] on span "Branches" at bounding box center [53, 66] width 60 height 10
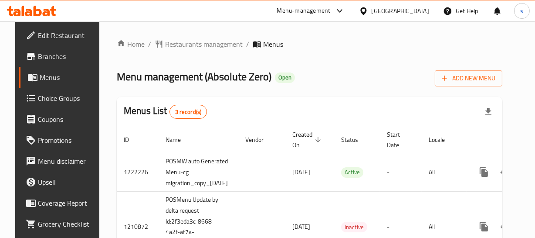
click at [384, 13] on div "[GEOGRAPHIC_DATA]" at bounding box center [401, 11] width 58 height 10
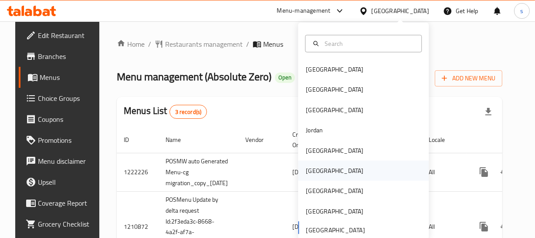
click at [330, 171] on div "[GEOGRAPHIC_DATA]" at bounding box center [363, 170] width 131 height 20
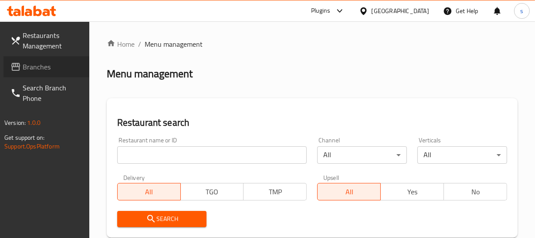
click at [33, 68] on span "Branches" at bounding box center [53, 66] width 60 height 10
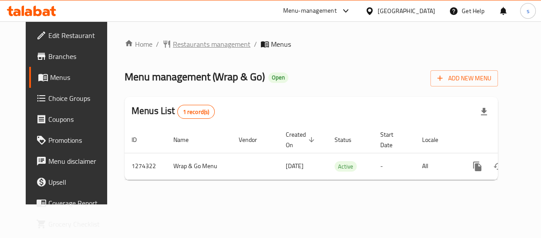
click at [206, 46] on span "Restaurants management" at bounding box center [212, 44] width 78 height 10
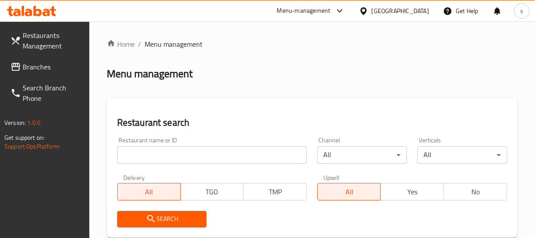
click at [49, 68] on span "Branches" at bounding box center [53, 66] width 60 height 10
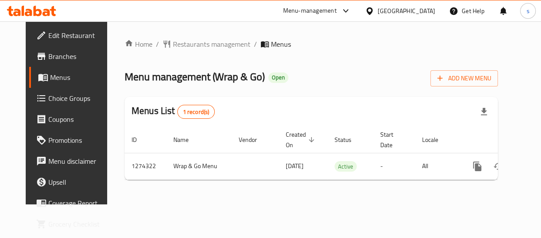
click at [374, 10] on icon at bounding box center [369, 11] width 9 height 9
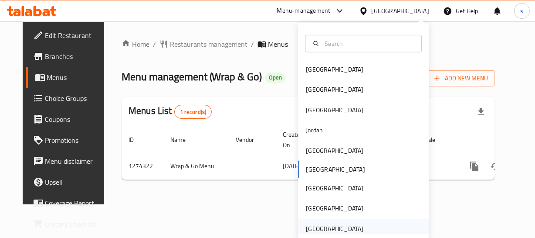
click at [327, 224] on div "United Arab Emirates" at bounding box center [335, 229] width 58 height 10
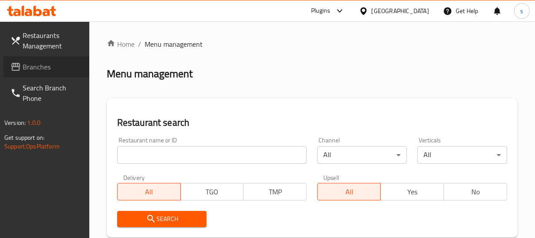
click at [23, 70] on span "Branches" at bounding box center [53, 66] width 60 height 10
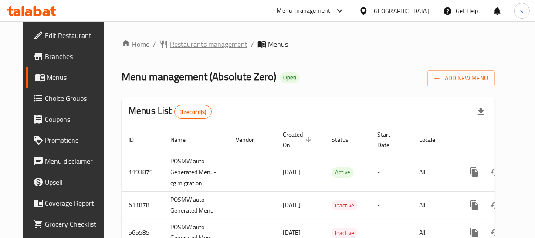
click at [222, 42] on span "Restaurants management" at bounding box center [209, 44] width 78 height 10
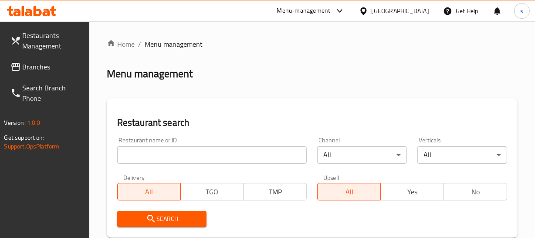
click at [52, 71] on div at bounding box center [267, 119] width 535 height 238
click at [52, 71] on span "Branches" at bounding box center [53, 66] width 60 height 10
